Goal: Find specific page/section: Find specific page/section

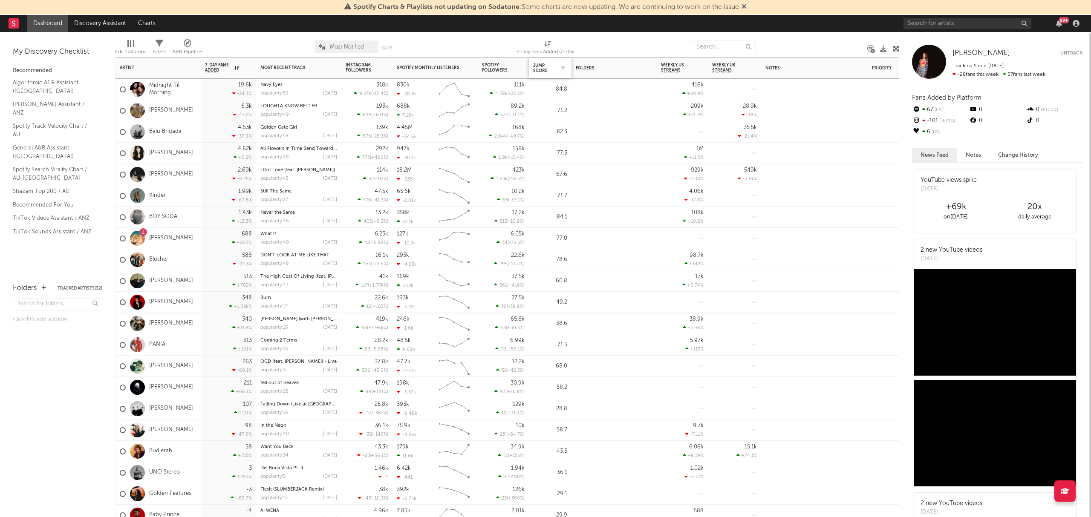
click at [557, 71] on div at bounding box center [560, 68] width 13 height 9
click at [563, 67] on icon "button" at bounding box center [563, 68] width 4 height 4
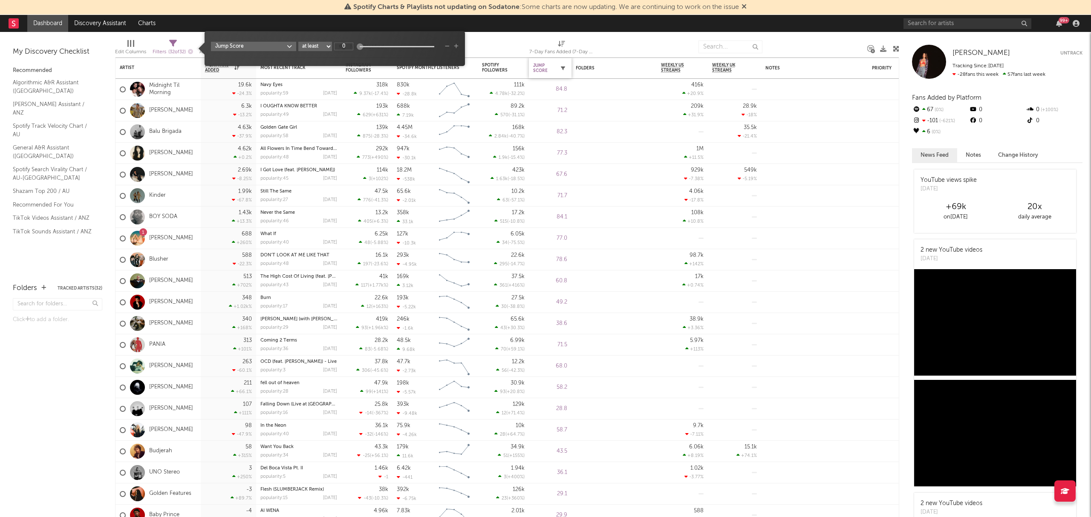
click at [562, 67] on icon "button" at bounding box center [563, 68] width 4 height 4
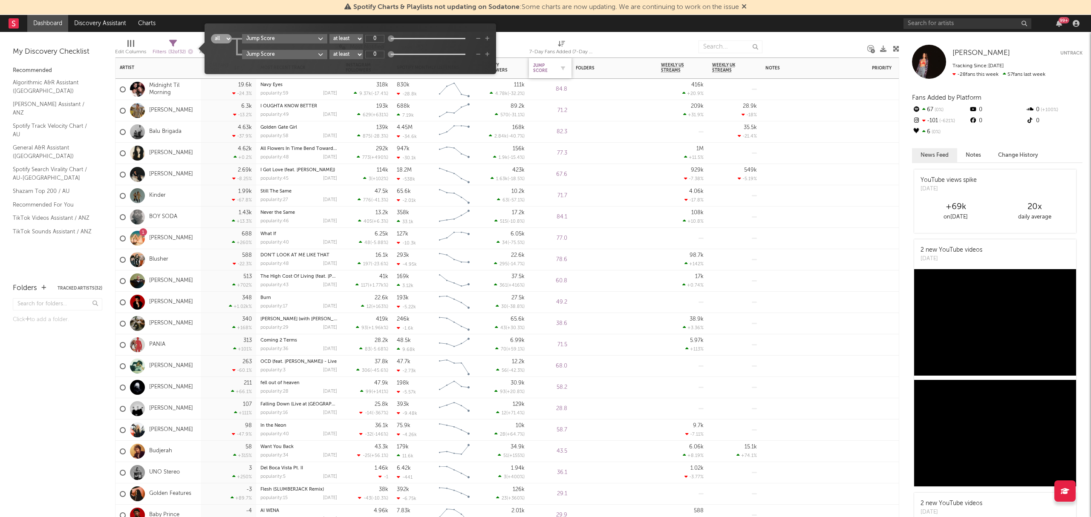
click at [545, 68] on div "Jump Score" at bounding box center [543, 68] width 21 height 10
